Goal: Transaction & Acquisition: Purchase product/service

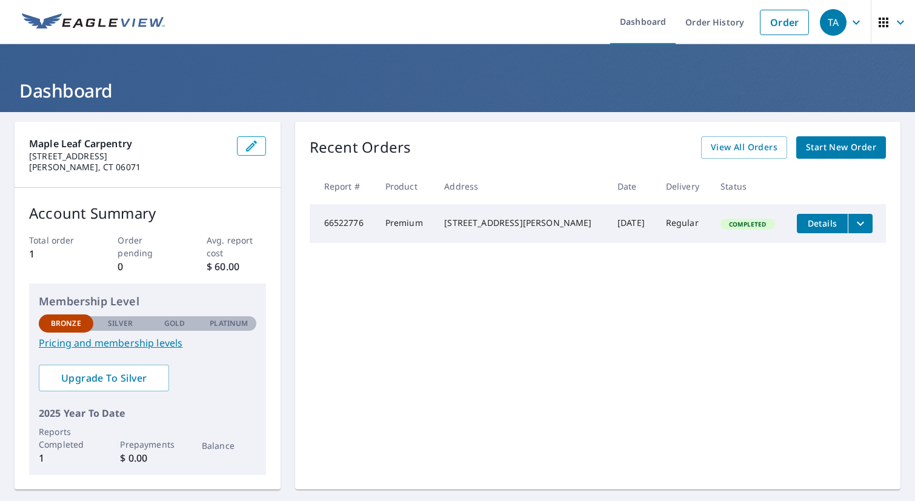
click at [844, 157] on link "Start New Order" at bounding box center [841, 147] width 90 height 22
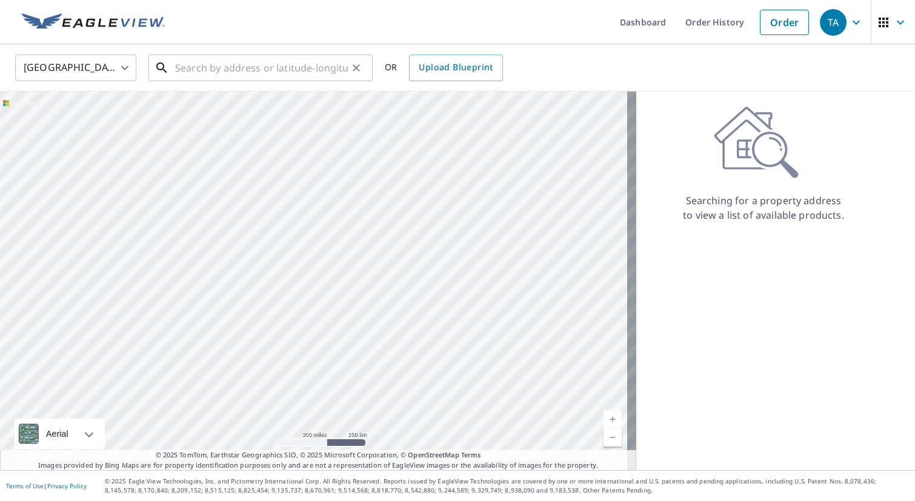
click at [245, 58] on input "text" at bounding box center [261, 68] width 173 height 34
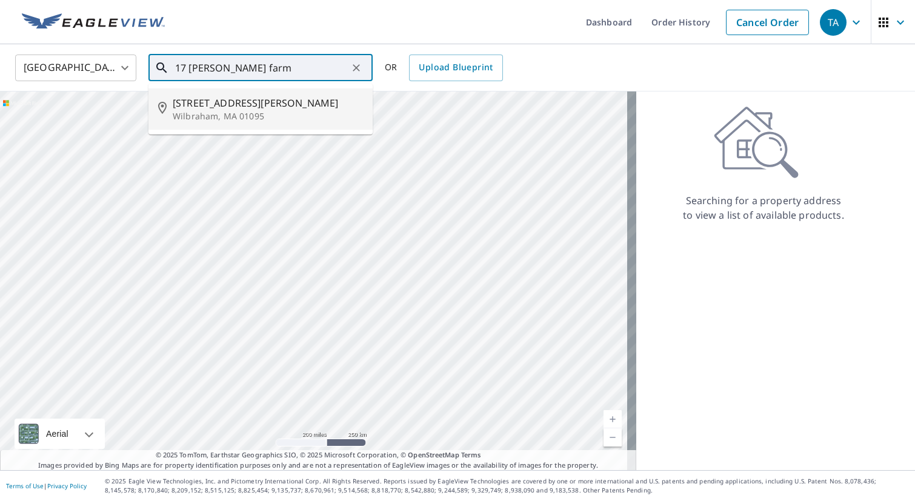
click at [182, 110] on p "Wilbraham, MA 01095" at bounding box center [268, 116] width 190 height 12
type input "[STREET_ADDRESS][PERSON_NAME]"
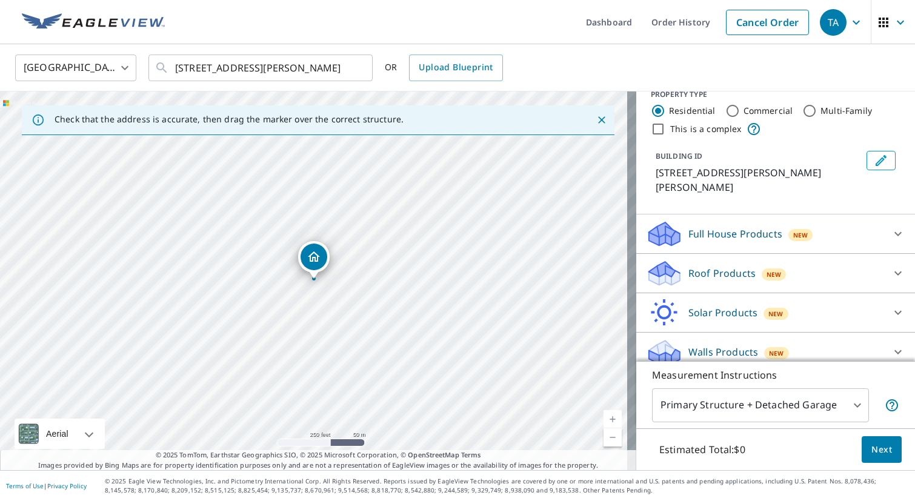
scroll to position [28, 0]
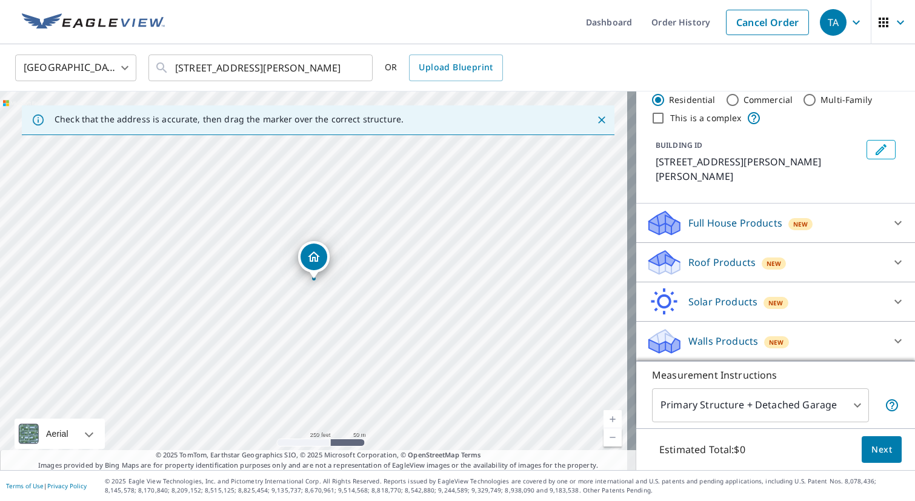
click at [720, 258] on p "Roof Products" at bounding box center [721, 262] width 67 height 15
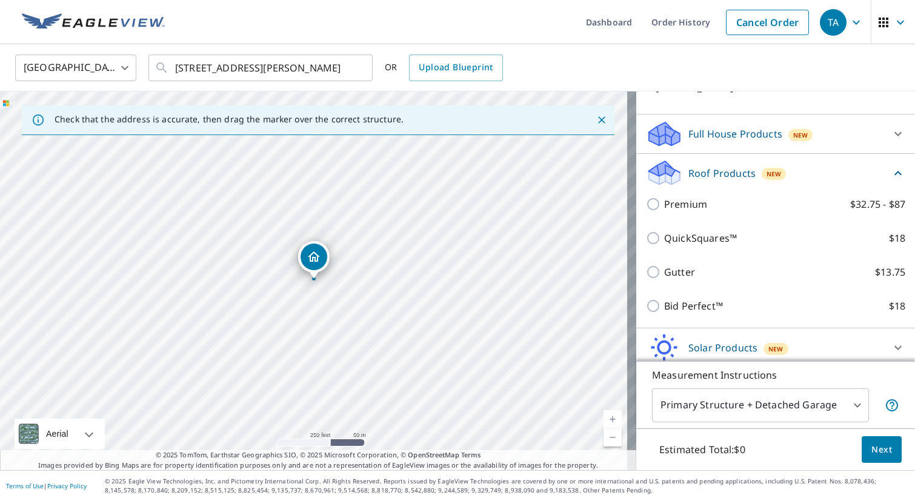
scroll to position [163, 0]
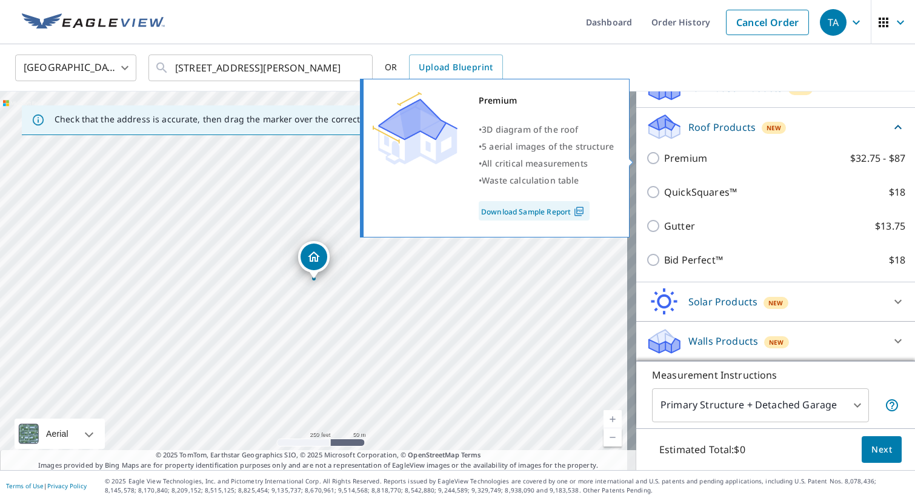
click at [677, 161] on p "Premium" at bounding box center [685, 158] width 43 height 15
click at [664, 161] on input "Premium $32.75 - $87" at bounding box center [655, 158] width 18 height 15
checkbox input "true"
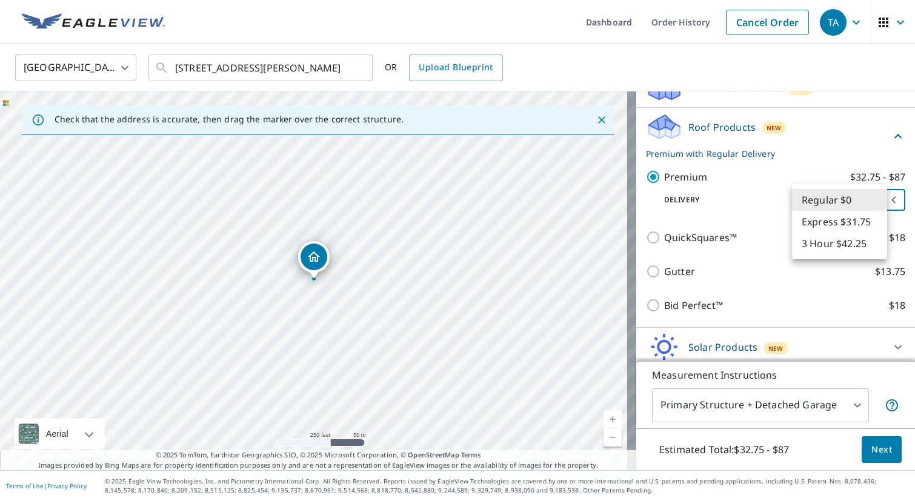
click at [819, 199] on body "TA TA Dashboard Order History Cancel Order TA [GEOGRAPHIC_DATA] [GEOGRAPHIC_DAT…" at bounding box center [457, 250] width 915 height 501
click at [819, 202] on li "Regular $0" at bounding box center [839, 200] width 95 height 22
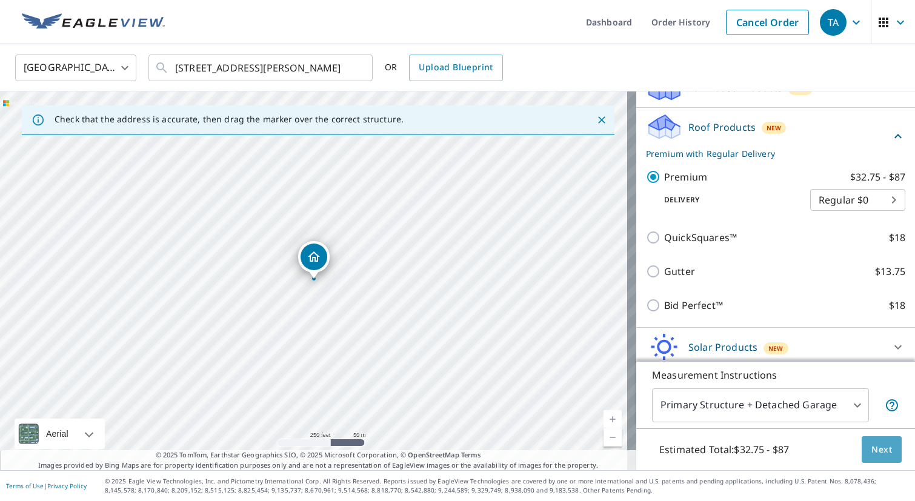
click at [879, 447] on span "Next" at bounding box center [881, 449] width 21 height 15
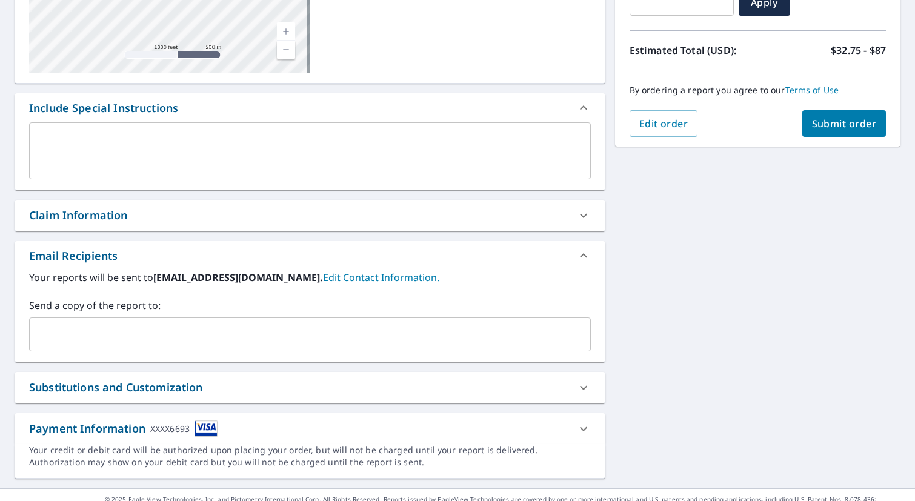
scroll to position [170, 0]
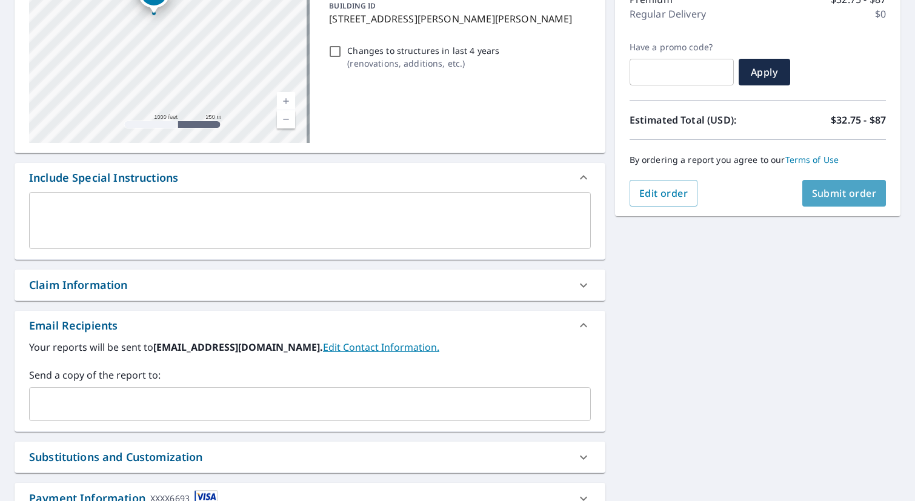
click at [824, 202] on button "Submit order" at bounding box center [844, 193] width 84 height 27
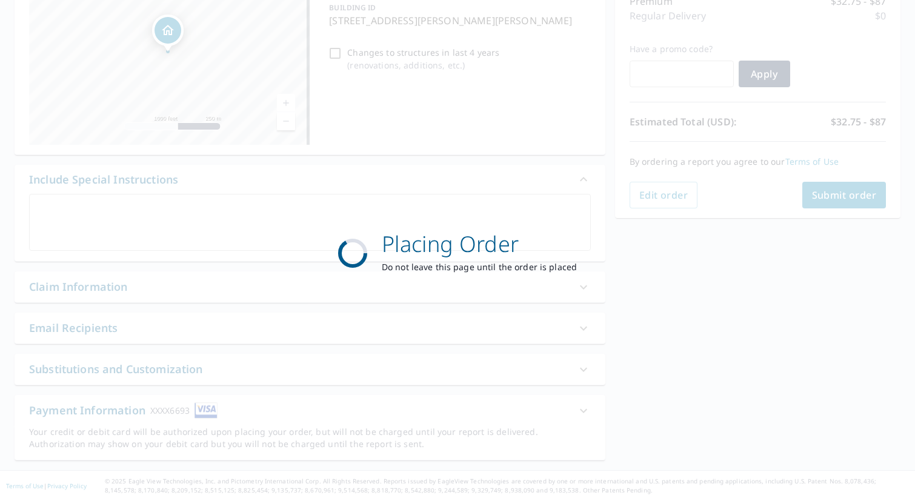
scroll to position [168, 0]
